Goal: Entertainment & Leisure: Browse casually

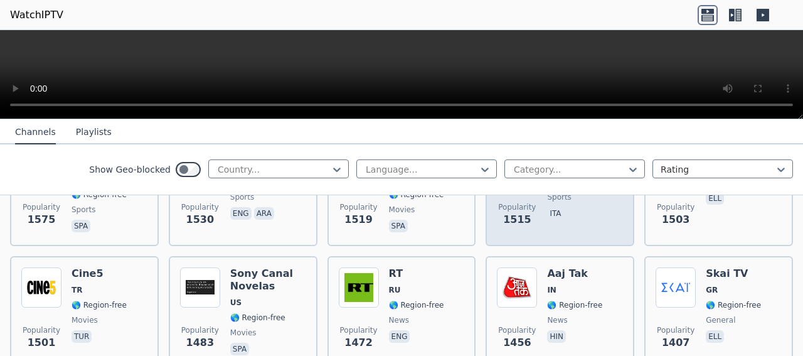
scroll to position [1124, 0]
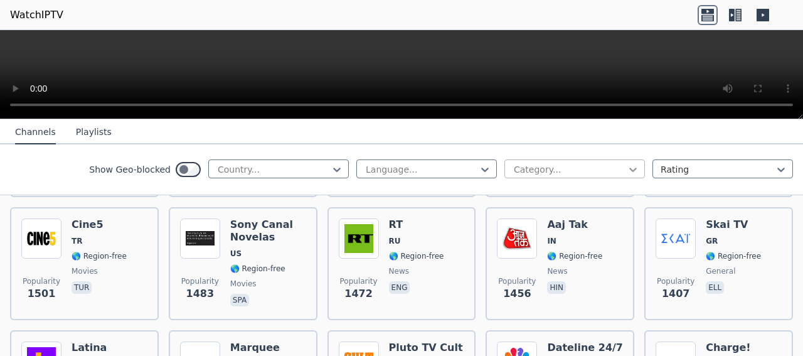
click at [627, 166] on icon at bounding box center [632, 169] width 13 height 13
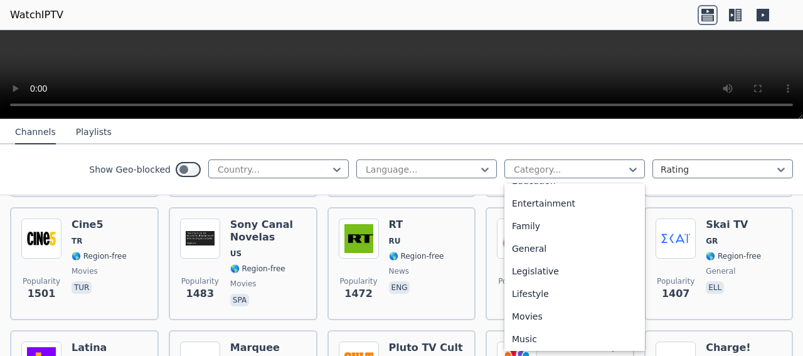
scroll to position [241, 0]
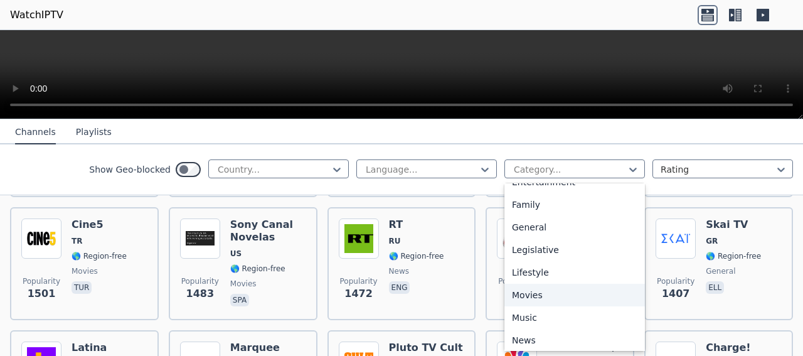
click at [518, 291] on div "Movies" at bounding box center [574, 294] width 140 height 23
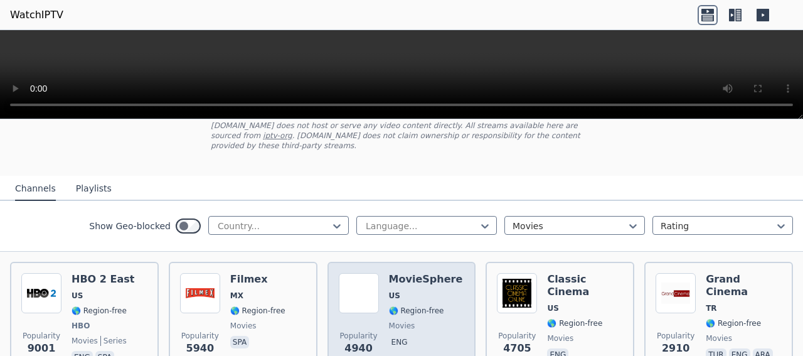
scroll to position [80, 0]
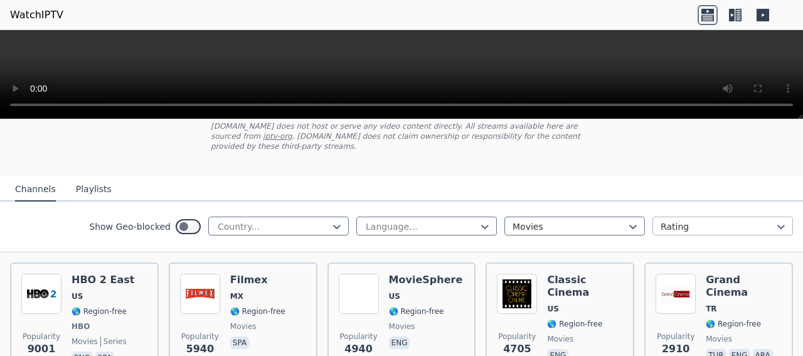
click at [726, 216] on div "Rating" at bounding box center [722, 225] width 140 height 19
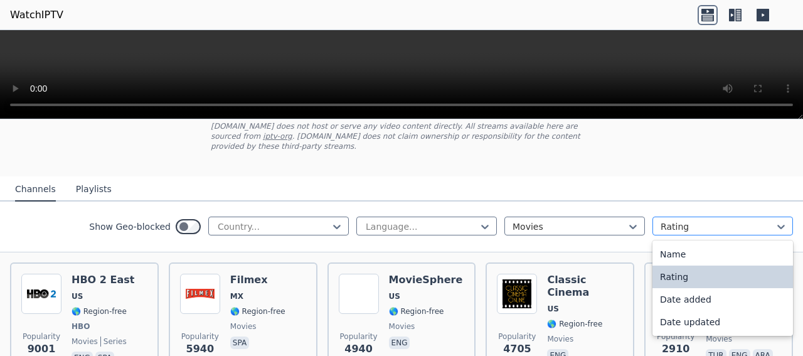
click at [726, 216] on div "Rating" at bounding box center [722, 225] width 140 height 19
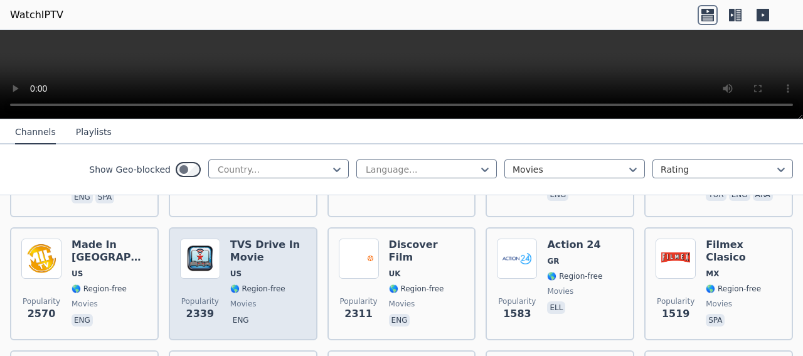
scroll to position [321, 0]
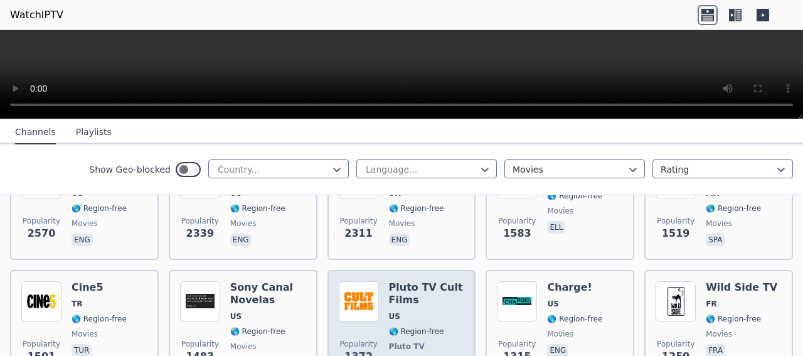
click at [351, 300] on img at bounding box center [359, 301] width 40 height 40
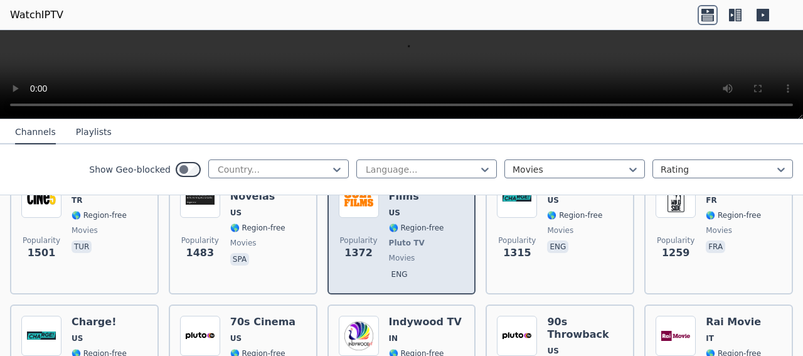
scroll to position [401, 0]
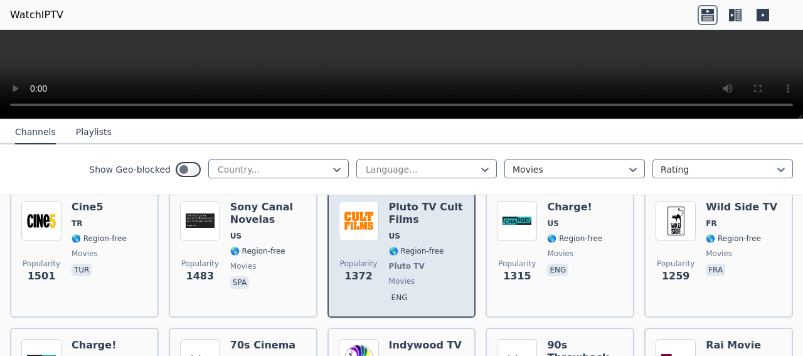
click at [409, 261] on span "Pluto TV" at bounding box center [407, 266] width 36 height 10
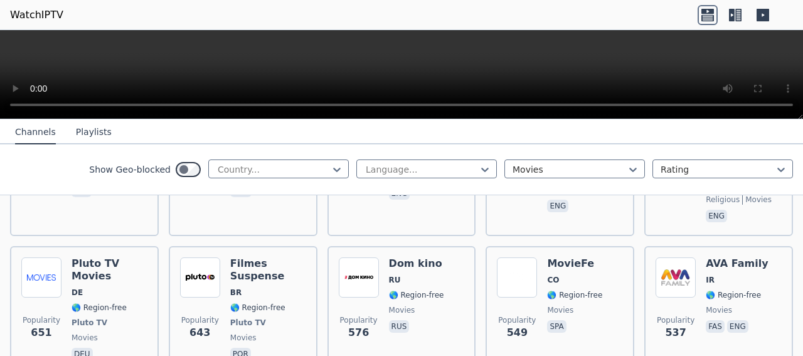
scroll to position [803, 0]
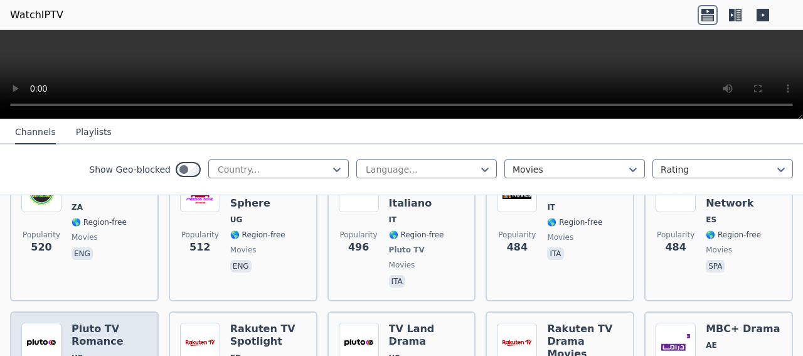
scroll to position [1072, 0]
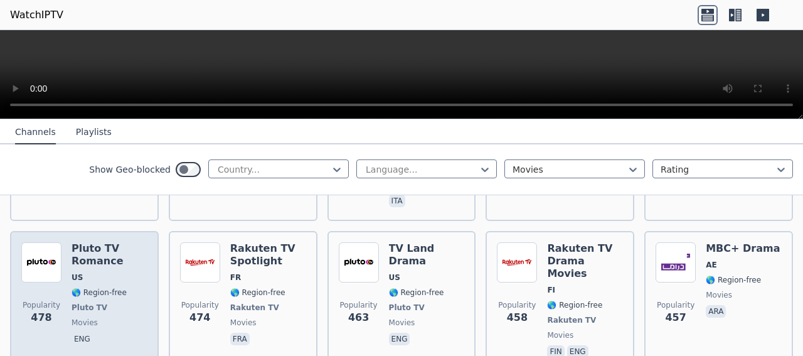
click at [98, 272] on span "US" at bounding box center [109, 277] width 76 height 10
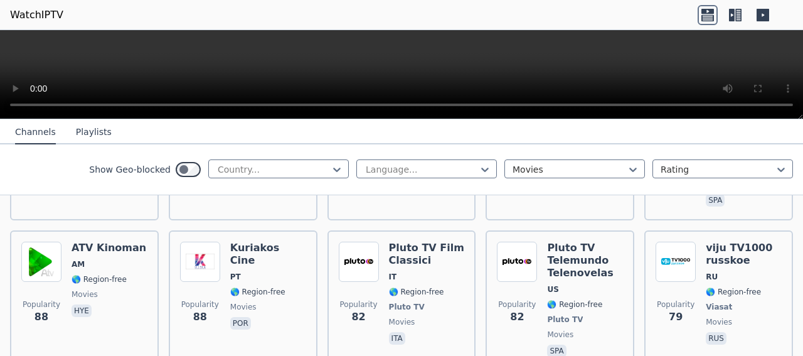
scroll to position [4094, 0]
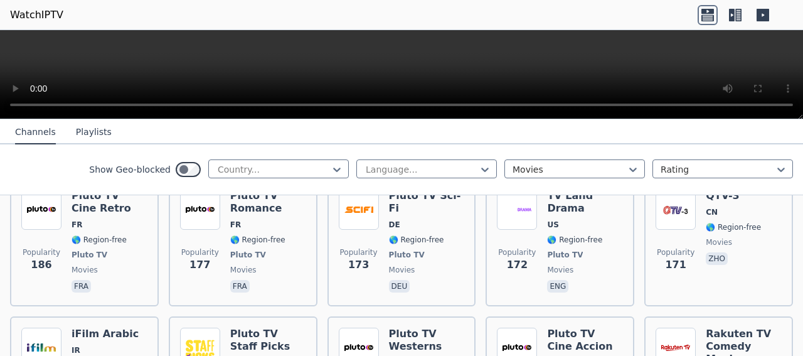
drag, startPoint x: 97, startPoint y: 250, endPoint x: 541, endPoint y: 15, distance: 501.8
click at [749, 124] on nav "Channels Playlists" at bounding box center [401, 131] width 803 height 25
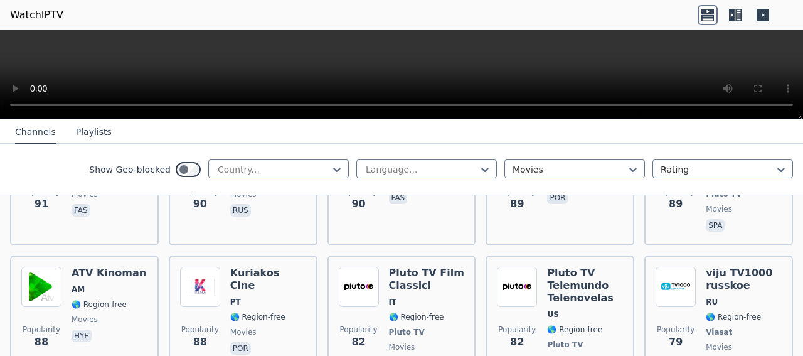
scroll to position [4070, 0]
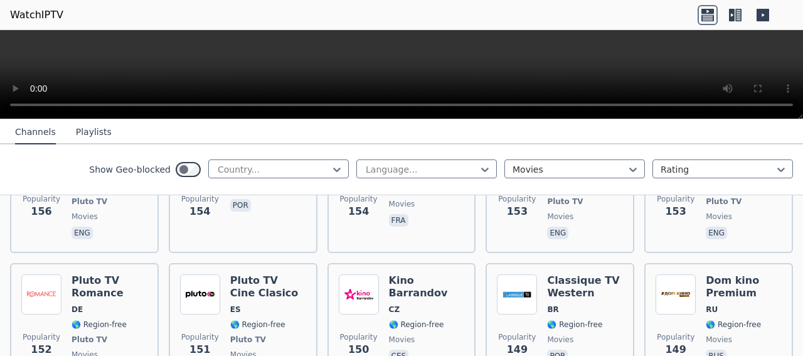
scroll to position [2778, 0]
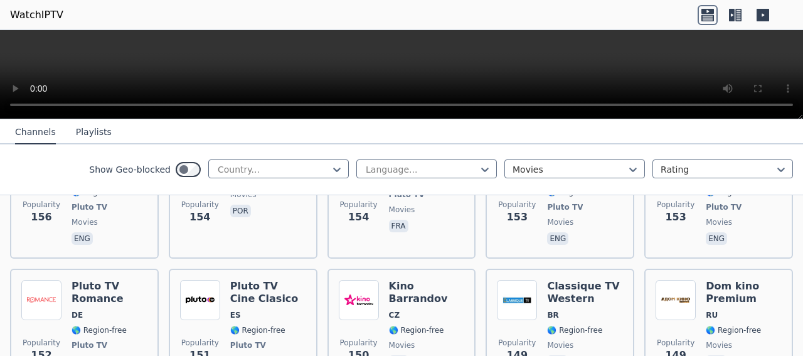
click at [734, 14] on icon at bounding box center [732, 15] width 6 height 13
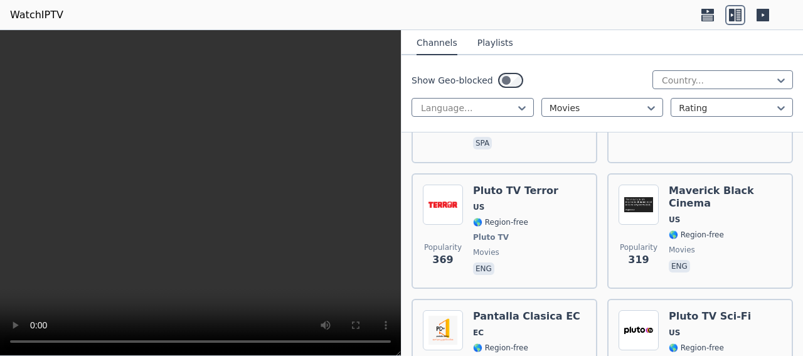
click at [763, 13] on icon at bounding box center [762, 15] width 13 height 13
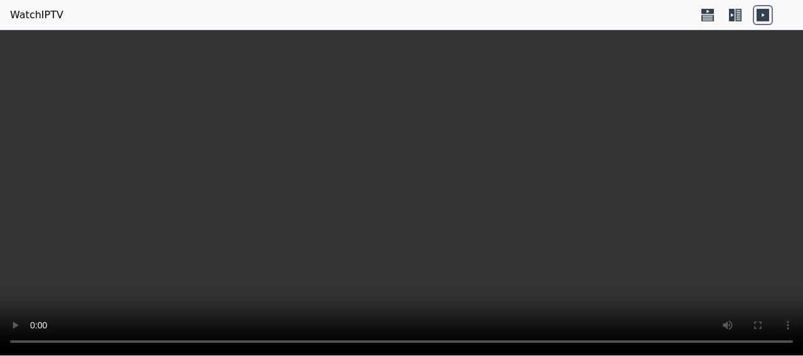
click at [736, 14] on icon at bounding box center [738, 15] width 6 height 13
